Goal: Task Accomplishment & Management: Manage account settings

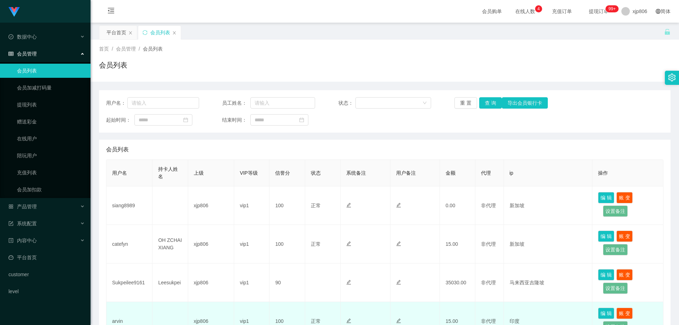
click at [271, 325] on td "100" at bounding box center [286, 321] width 35 height 39
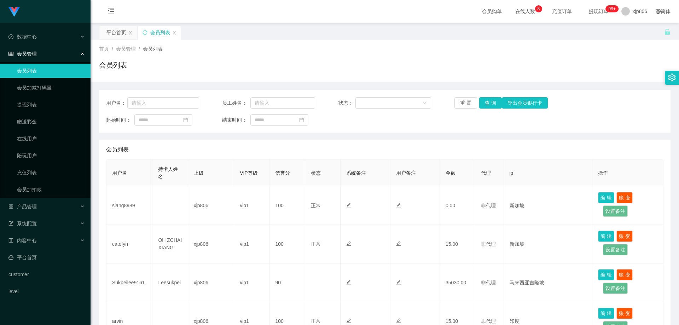
click at [34, 74] on link "会员列表" at bounding box center [51, 71] width 68 height 14
click at [38, 68] on link "会员列表" at bounding box center [51, 71] width 68 height 14
